Goal: Find specific page/section: Locate item on page

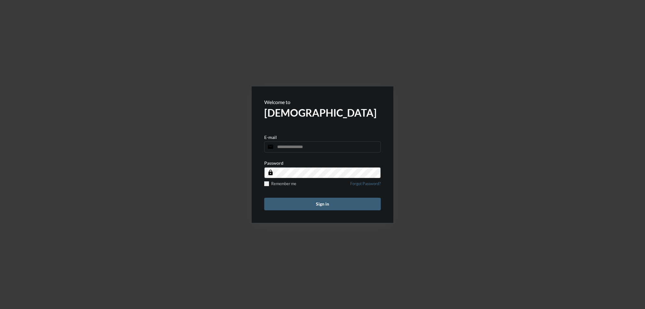
click at [306, 146] on input "email" at bounding box center [322, 147] width 116 height 11
type input "**********"
click at [328, 207] on button "Sign in" at bounding box center [322, 204] width 116 height 13
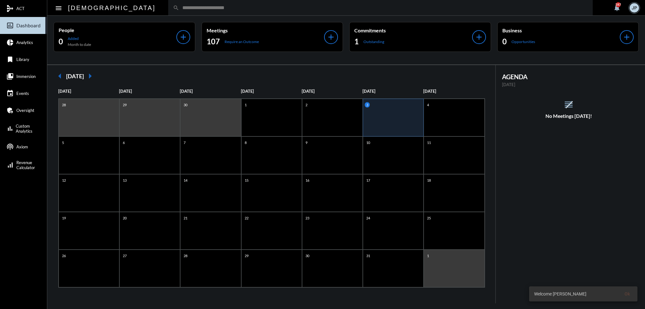
click at [183, 8] on input "text" at bounding box center [383, 7] width 409 height 5
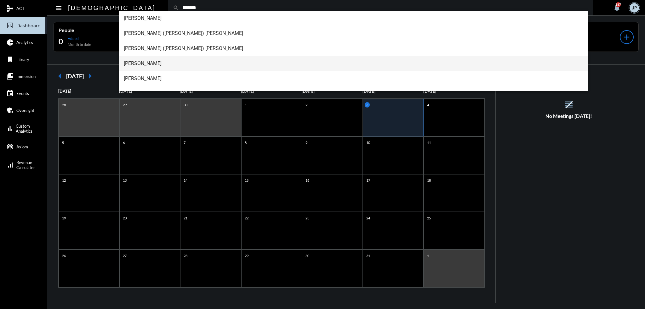
type input "*******"
click at [151, 66] on span "[PERSON_NAME]" at bounding box center [353, 63] width 459 height 15
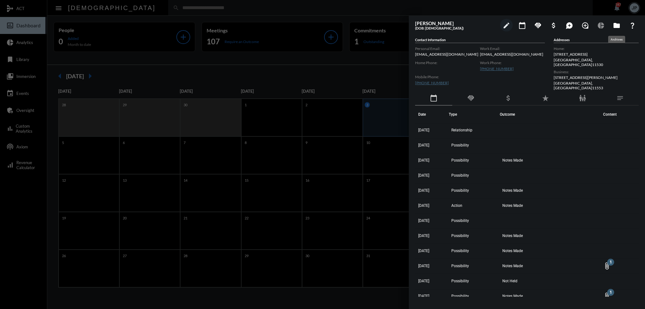
click at [616, 27] on mat-icon "folder" at bounding box center [617, 26] width 8 height 8
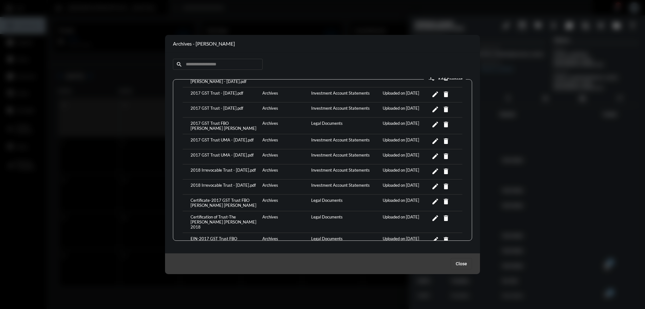
scroll to position [63, 0]
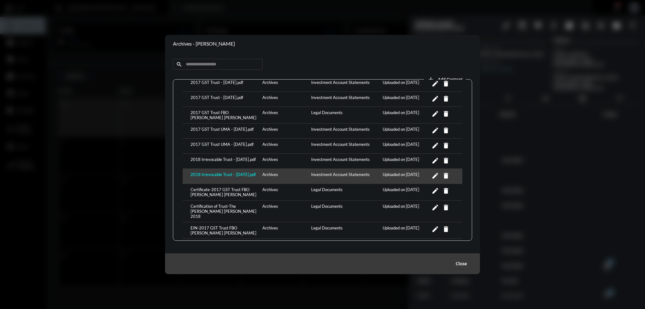
click at [211, 175] on div "2018 Irrevocable Trust - [DATE].pdf" at bounding box center [225, 176] width 72 height 9
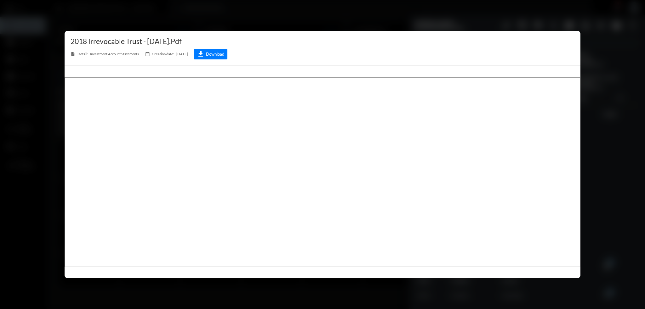
click at [381, 12] on div at bounding box center [322, 154] width 645 height 309
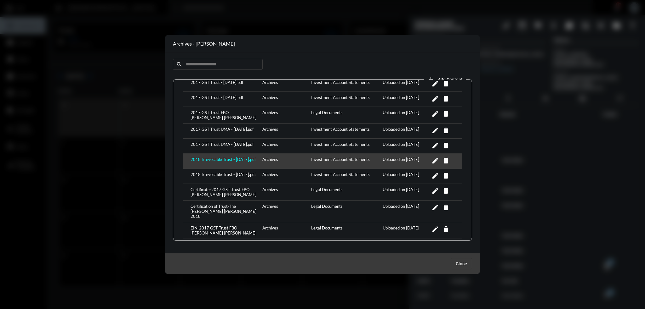
click at [201, 160] on div "2018 Irrevocable Trust - [DATE].pdf" at bounding box center [225, 161] width 72 height 9
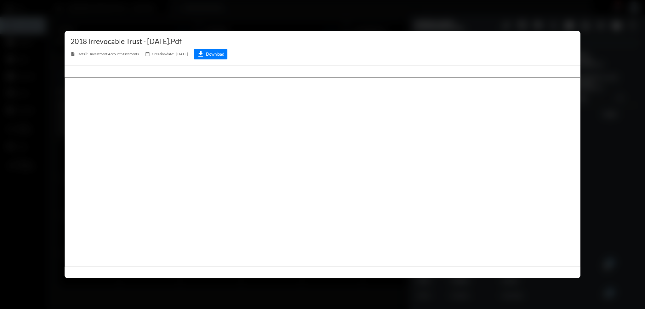
click at [363, 15] on div at bounding box center [322, 154] width 645 height 309
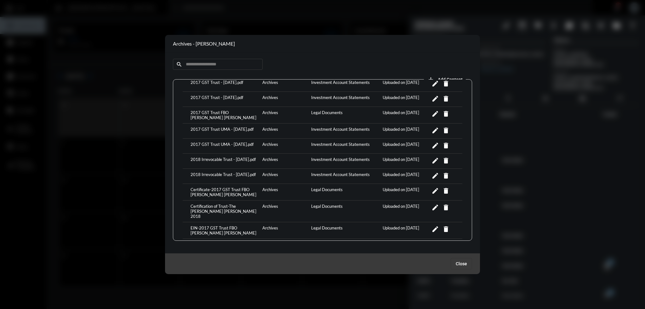
click at [458, 263] on span "Close" at bounding box center [461, 264] width 11 height 5
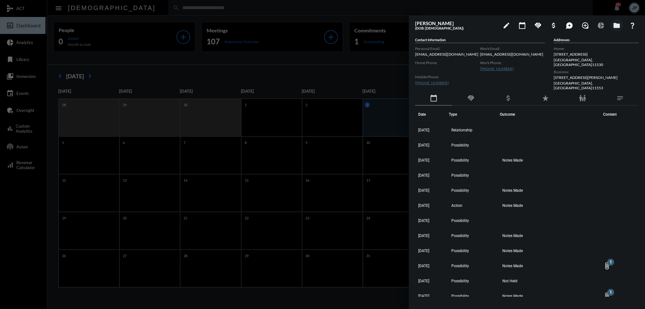
click at [309, 7] on div at bounding box center [322, 154] width 645 height 309
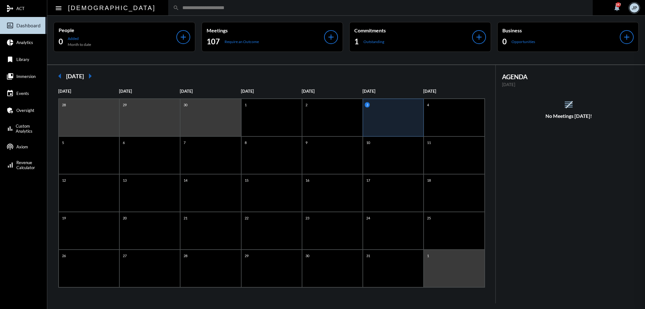
click at [308, 9] on mat-sidenav-container "mediation ACT insert_chart_outlined Dashboard pie_chart Analytics bookmark Libr…" at bounding box center [322, 154] width 645 height 309
click at [184, 9] on input "text" at bounding box center [383, 7] width 409 height 5
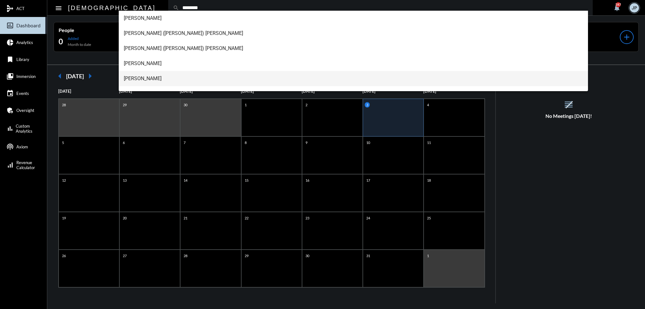
type input "********"
click at [148, 78] on span "[PERSON_NAME]" at bounding box center [353, 78] width 459 height 15
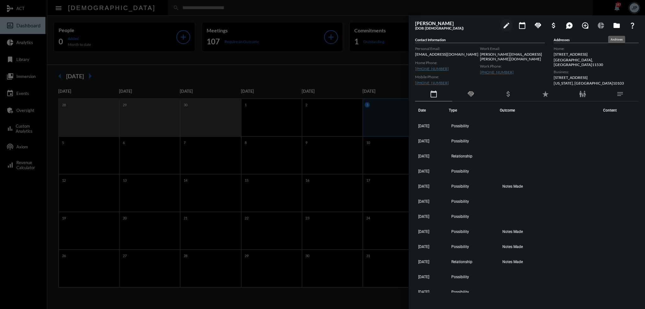
click at [616, 26] on mat-icon "folder" at bounding box center [617, 26] width 8 height 8
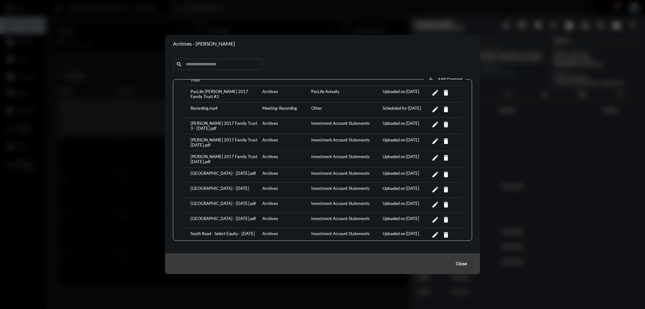
scroll to position [441, 0]
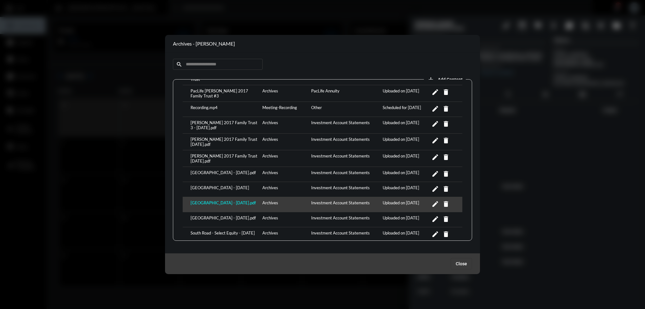
click at [216, 201] on div "[GEOGRAPHIC_DATA] - [DATE].pdf" at bounding box center [225, 205] width 72 height 9
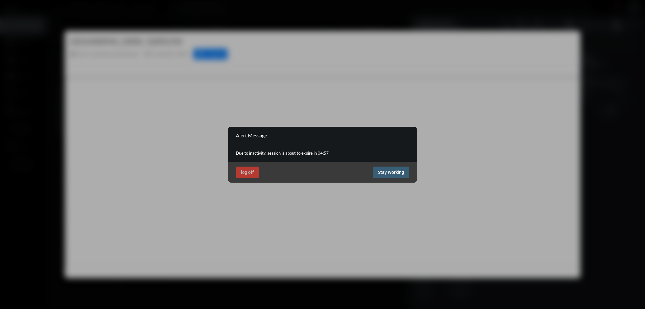
click at [388, 174] on span "Stay Working" at bounding box center [391, 172] width 26 height 5
